Goal: Find specific page/section: Find specific page/section

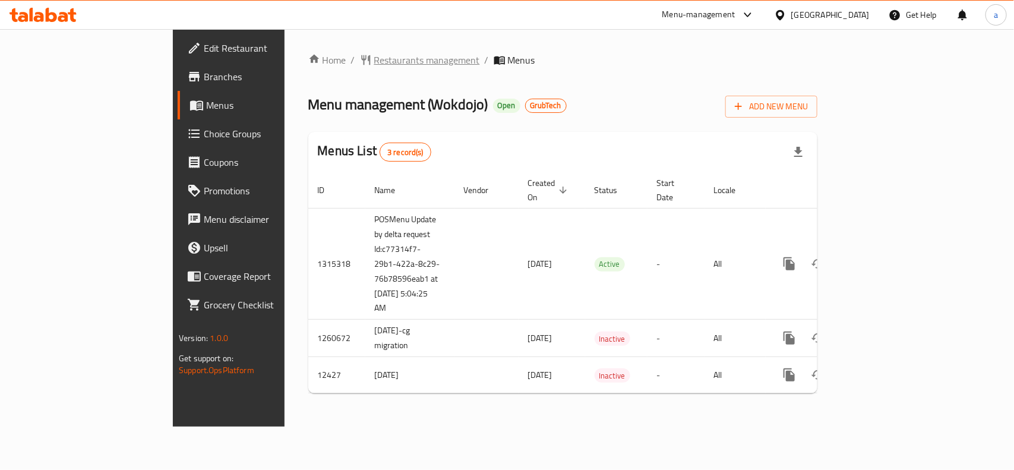
click at [374, 59] on span "Restaurants management" at bounding box center [427, 60] width 106 height 14
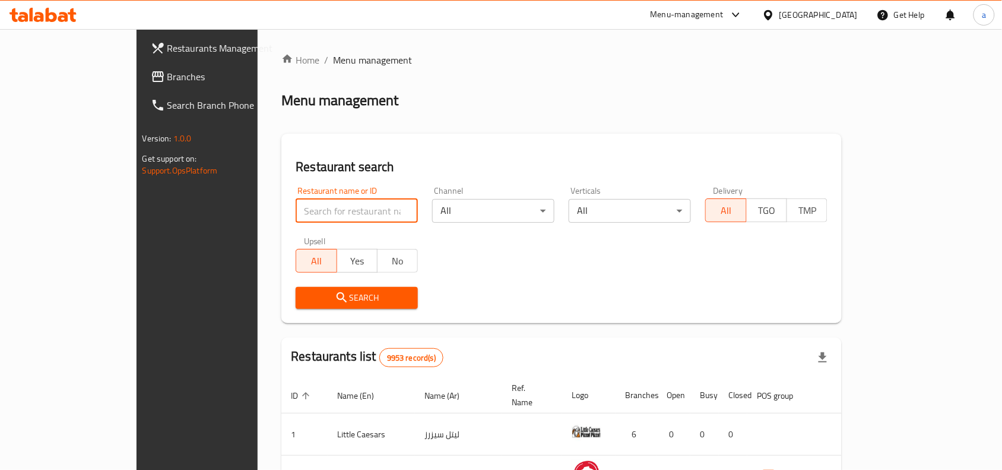
click at [296, 218] on input "search" at bounding box center [357, 211] width 122 height 24
paste input "7669"
type input "7669"
click button "Search" at bounding box center [357, 298] width 122 height 22
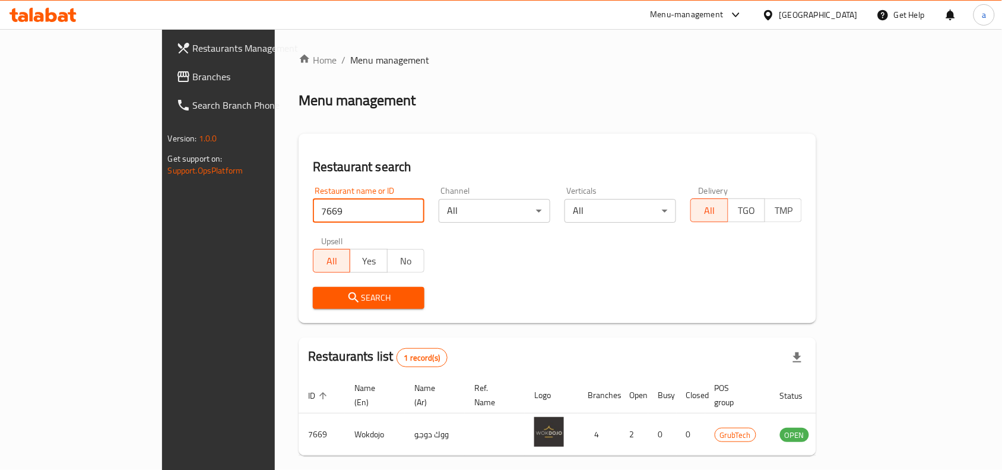
click at [556, 72] on div "Home / Menu management Menu management Restaurant search Restaurant name or ID …" at bounding box center [558, 274] width 518 height 443
click at [162, 295] on div "Restaurants Management Branches Search Branch Phone Version: 1.0.0 Get support …" at bounding box center [245, 264] width 167 height 470
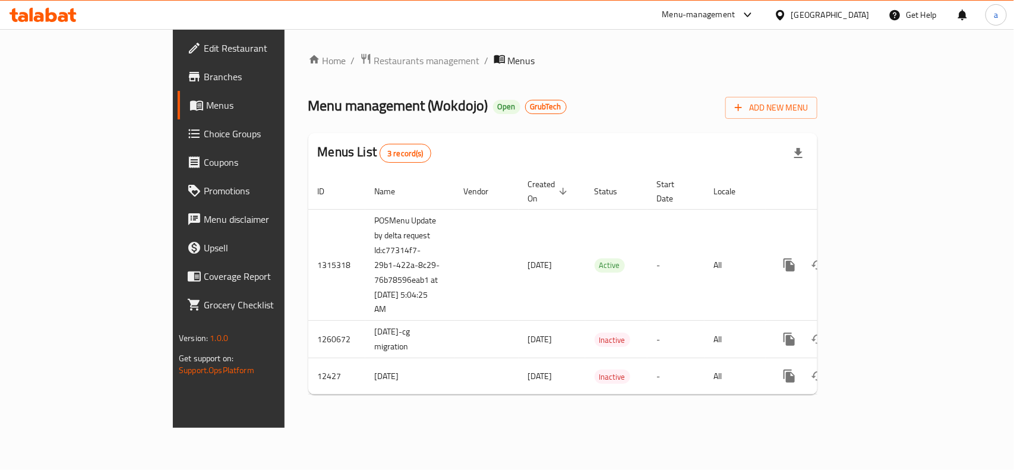
click at [173, 399] on div "Edit Restaurant Branches Menus Choice Groups Coupons Promotions Menu disclaimer…" at bounding box center [257, 264] width 169 height 470
click at [374, 56] on span "Restaurants management" at bounding box center [427, 60] width 106 height 14
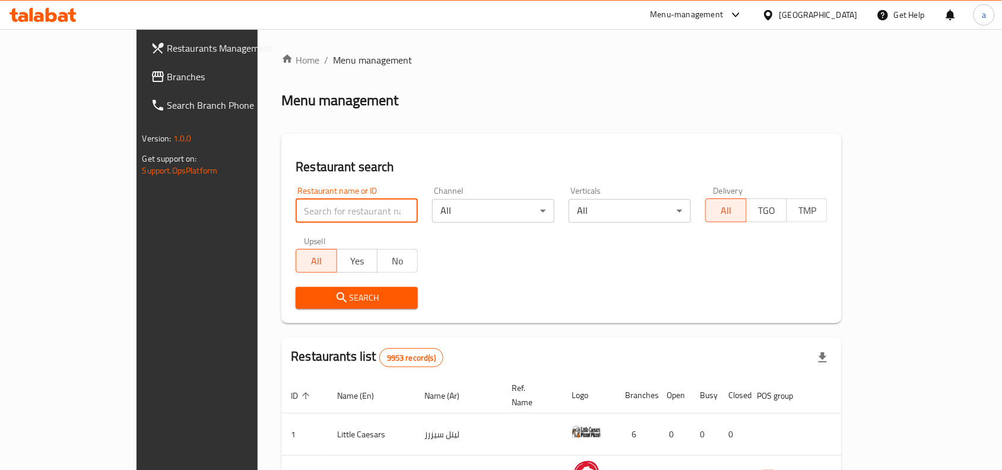
click at [296, 214] on input "search" at bounding box center [357, 211] width 122 height 24
paste input "7669"
type input "7669"
click button "Search" at bounding box center [357, 298] width 122 height 22
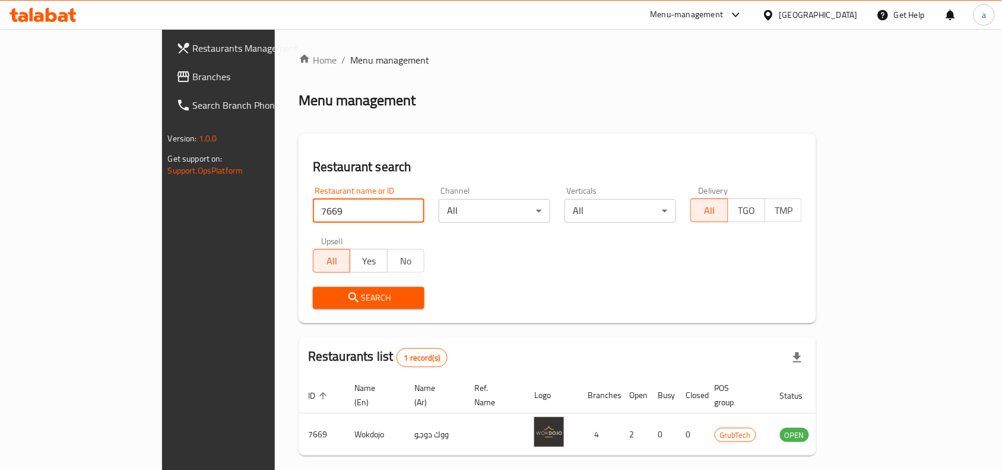
click at [497, 71] on div "Home / Menu management Menu management Restaurant search Restaurant name or ID …" at bounding box center [558, 274] width 518 height 443
drag, startPoint x: 64, startPoint y: 210, endPoint x: 80, endPoint y: 126, distance: 85.2
click at [162, 202] on div "Restaurants Management Branches Search Branch Phone Version: 1.0.0 Get support …" at bounding box center [245, 264] width 167 height 470
drag, startPoint x: 62, startPoint y: 71, endPoint x: 18, endPoint y: 87, distance: 47.1
click at [193, 71] on span "Branches" at bounding box center [256, 76] width 127 height 14
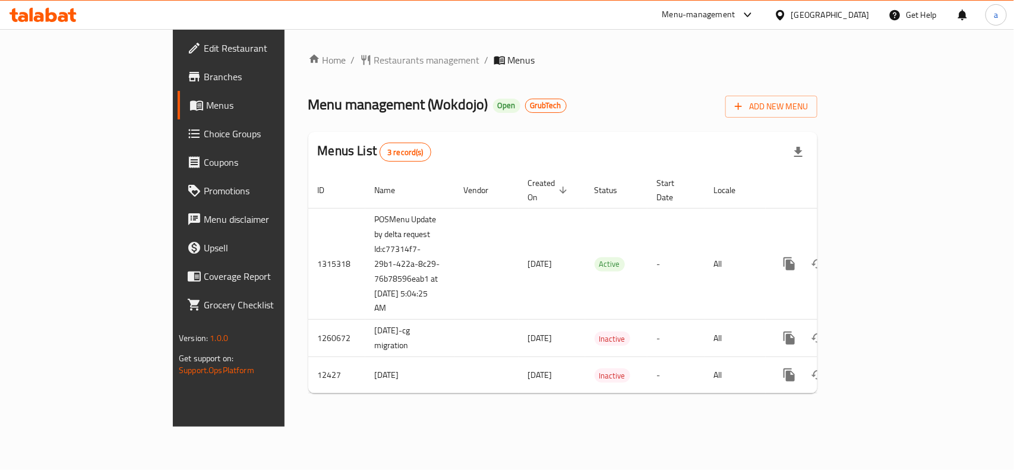
click at [173, 404] on div "Edit Restaurant Branches Menus Choice Groups Coupons Promotions Menu disclaimer…" at bounding box center [257, 264] width 169 height 470
click at [374, 56] on span "Restaurants management" at bounding box center [427, 60] width 106 height 14
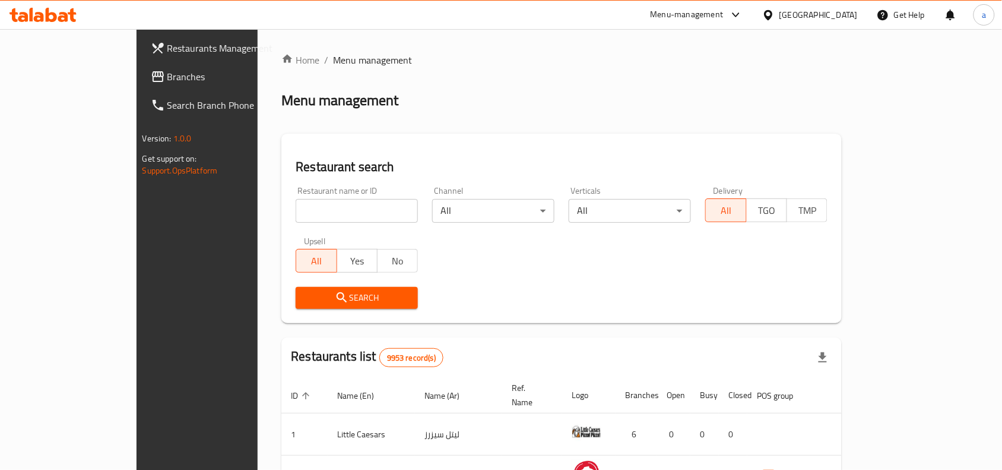
click at [296, 211] on input "search" at bounding box center [357, 211] width 122 height 24
paste input "7669"
type input "7669"
click button "Search" at bounding box center [357, 298] width 122 height 22
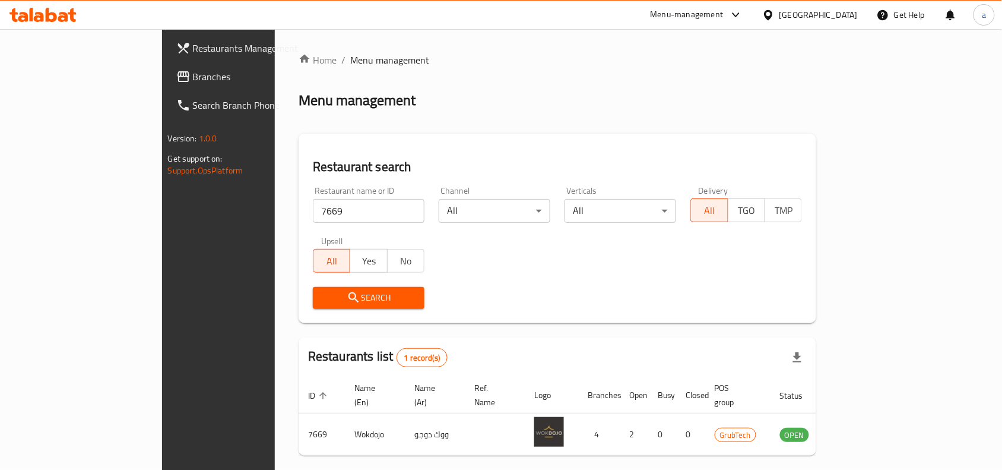
click at [520, 292] on div "Search" at bounding box center [558, 298] width 504 height 36
click at [322, 295] on span "Search" at bounding box center [368, 297] width 93 height 15
click at [523, 264] on div "Restaurant name or ID 7669 Restaurant name or ID Channel All ​ Verticals All ​ …" at bounding box center [558, 247] width 504 height 137
drag, startPoint x: 37, startPoint y: 339, endPoint x: 31, endPoint y: 318, distance: 22.4
click at [162, 339] on div "Restaurants Management Branches Search Branch Phone Version: 1.0.0 Get support …" at bounding box center [245, 264] width 167 height 470
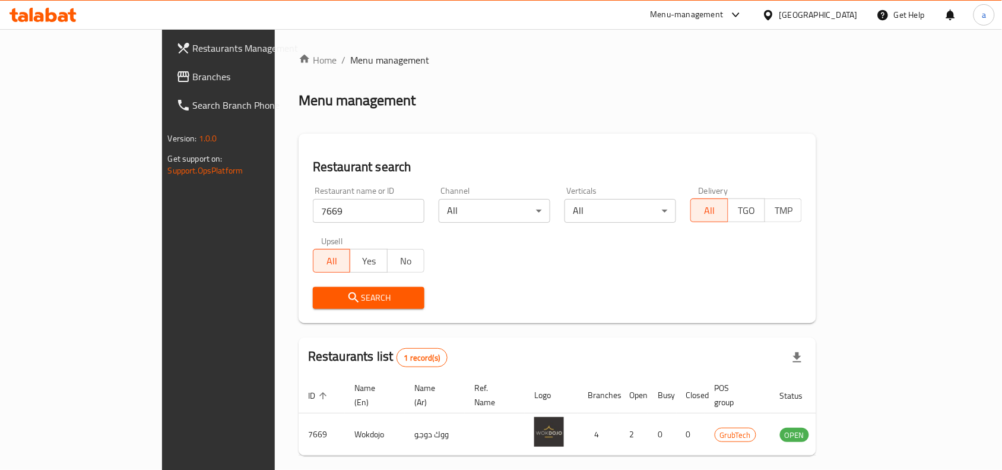
click at [162, 315] on div "Restaurants Management Branches Search Branch Phone Version: 1.0.0 Get support …" at bounding box center [245, 264] width 167 height 470
